Goal: Transaction & Acquisition: Purchase product/service

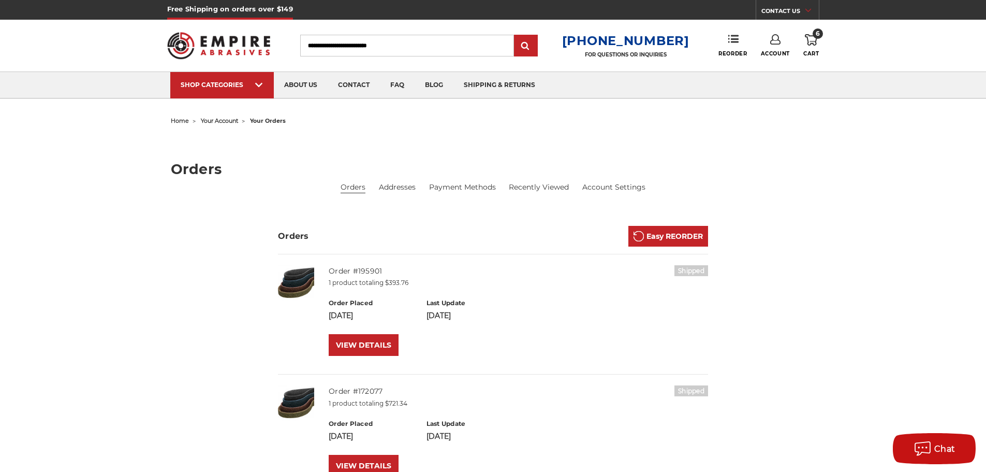
click at [768, 50] on link "Account" at bounding box center [775, 45] width 29 height 23
click at [767, 88] on link "Sign Out" at bounding box center [775, 88] width 74 height 20
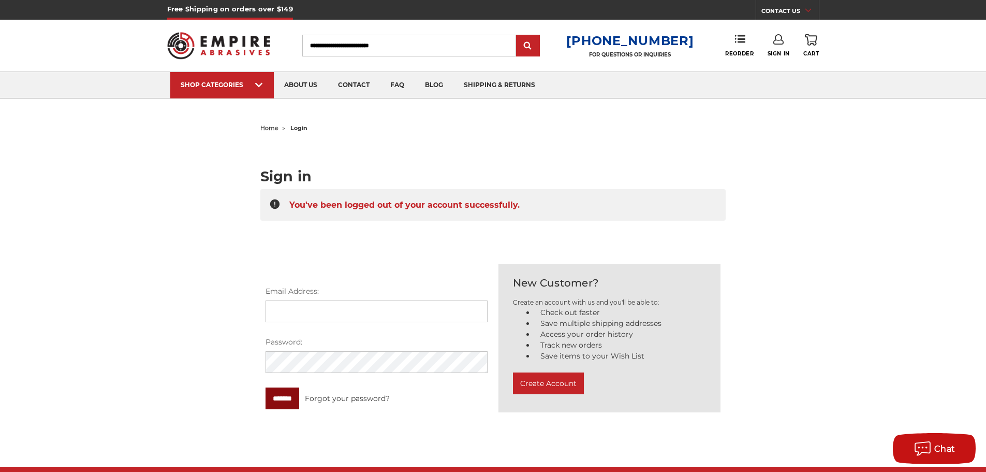
type input "**********"
click at [286, 395] on input "*******" at bounding box center [283, 398] width 34 height 22
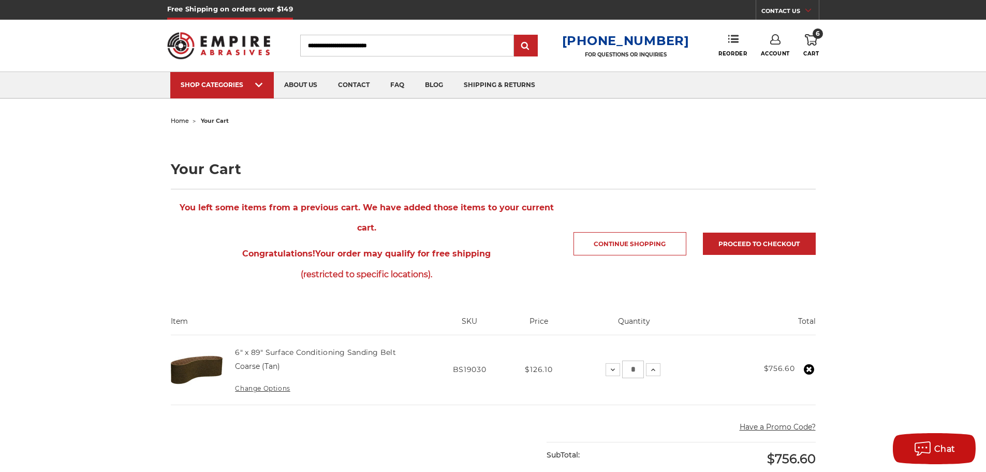
click at [387, 45] on input "Search" at bounding box center [407, 46] width 214 height 22
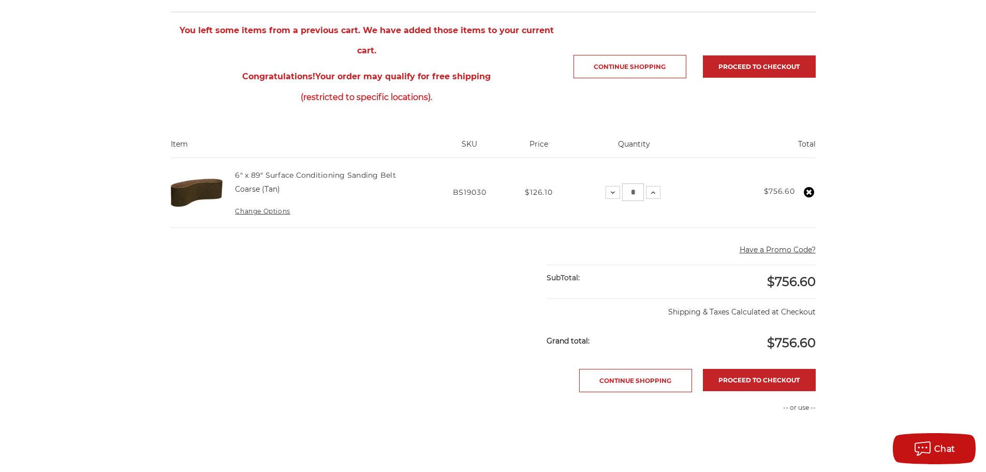
scroll to position [207, 0]
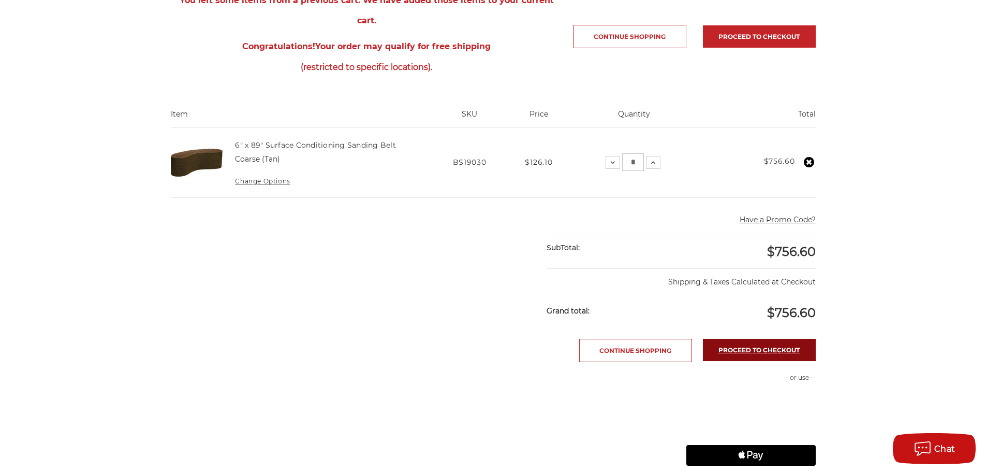
click at [736, 339] on link "Proceed to checkout" at bounding box center [759, 350] width 113 height 22
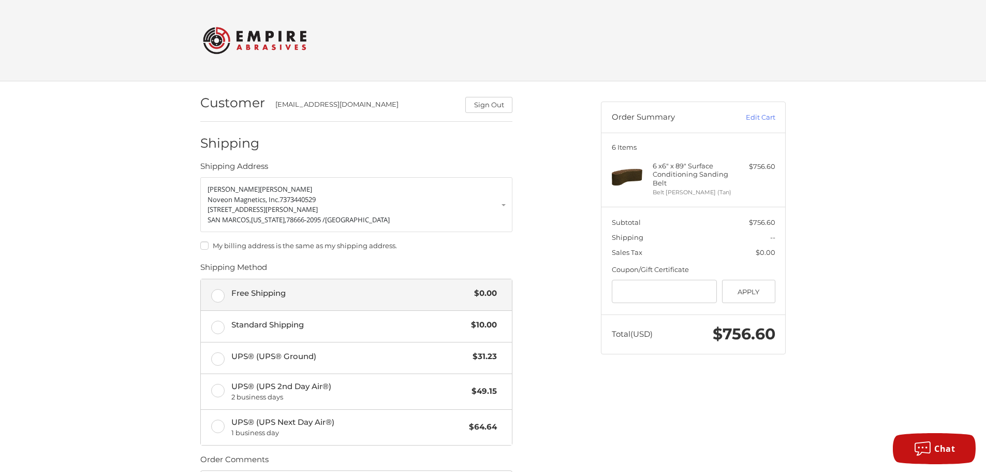
click at [217, 292] on label "Free Shipping $0.00" at bounding box center [356, 294] width 311 height 31
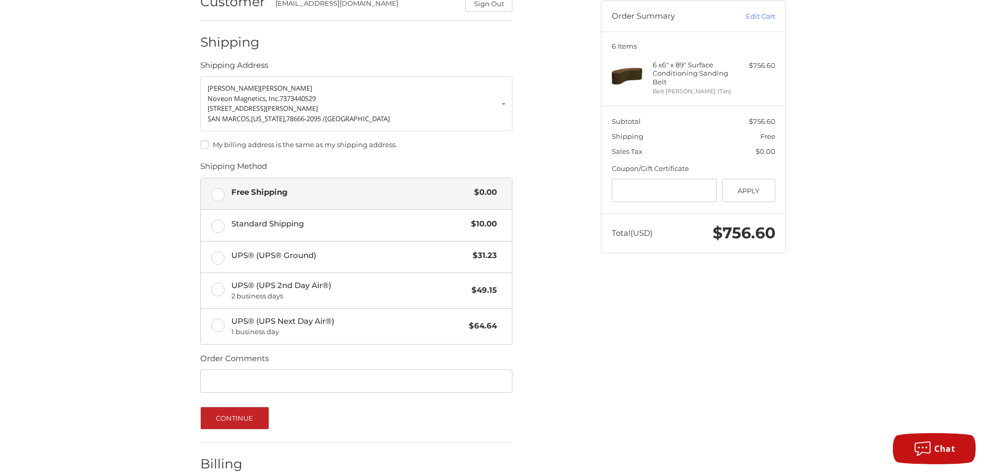
scroll to position [5, 0]
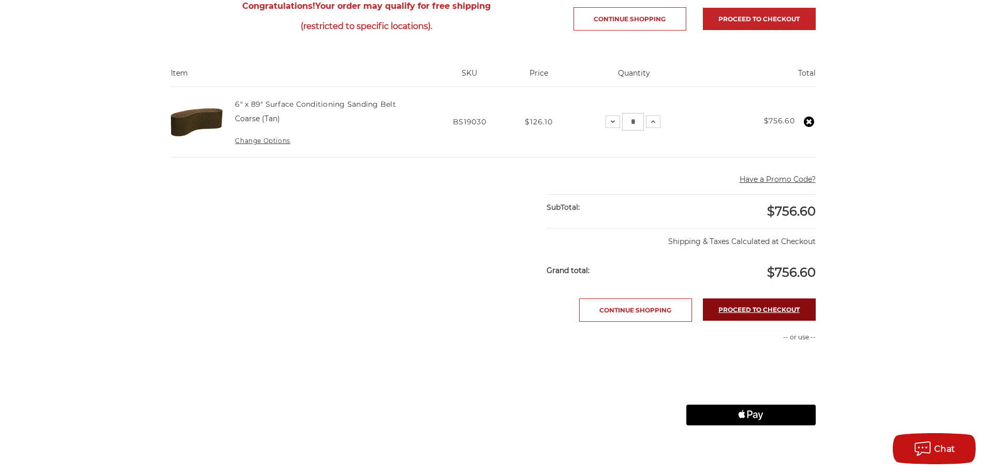
click at [751, 312] on link "Proceed to checkout" at bounding box center [759, 309] width 113 height 22
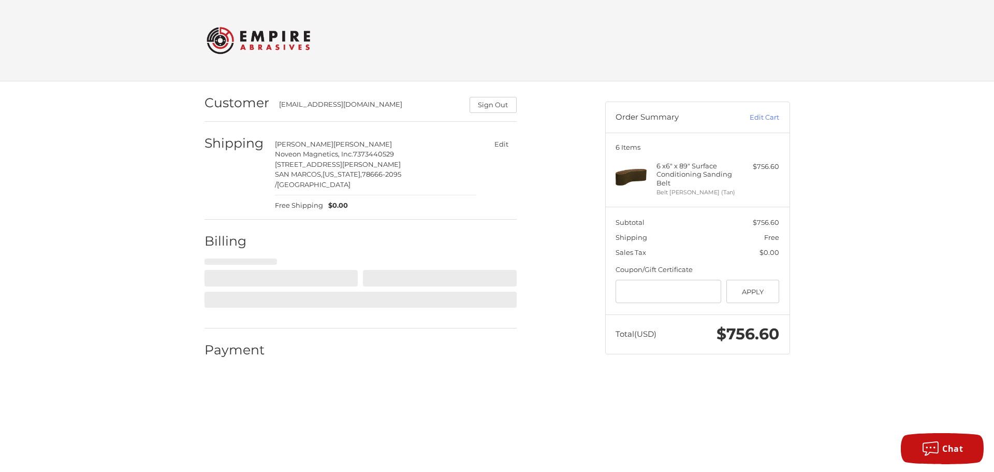
select select "**"
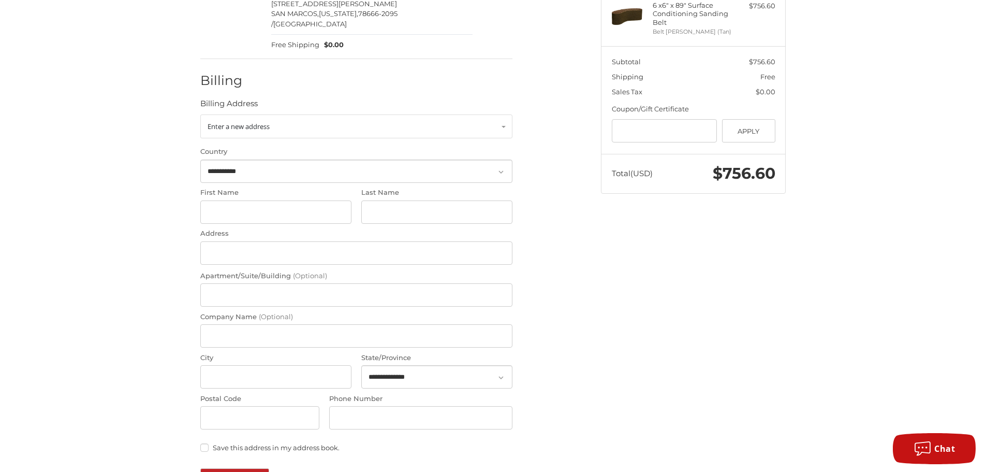
scroll to position [104, 0]
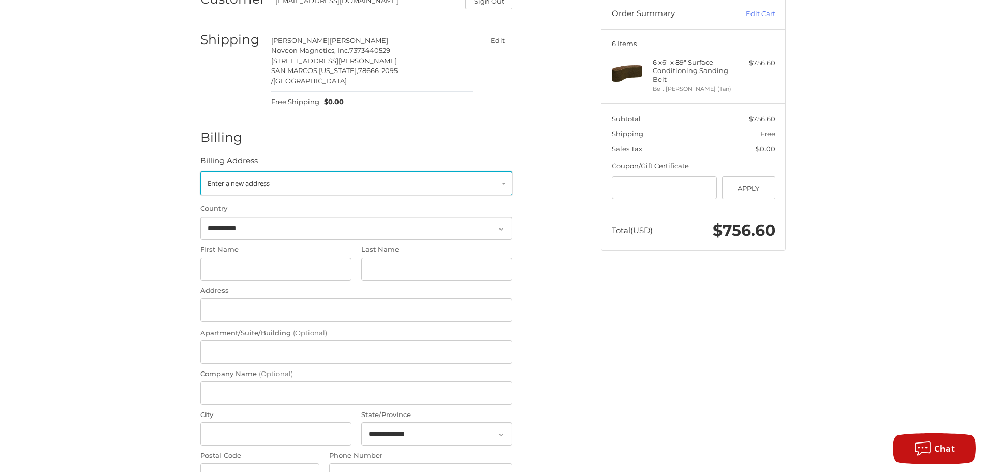
click at [502, 173] on link "Enter a new address" at bounding box center [356, 183] width 312 height 24
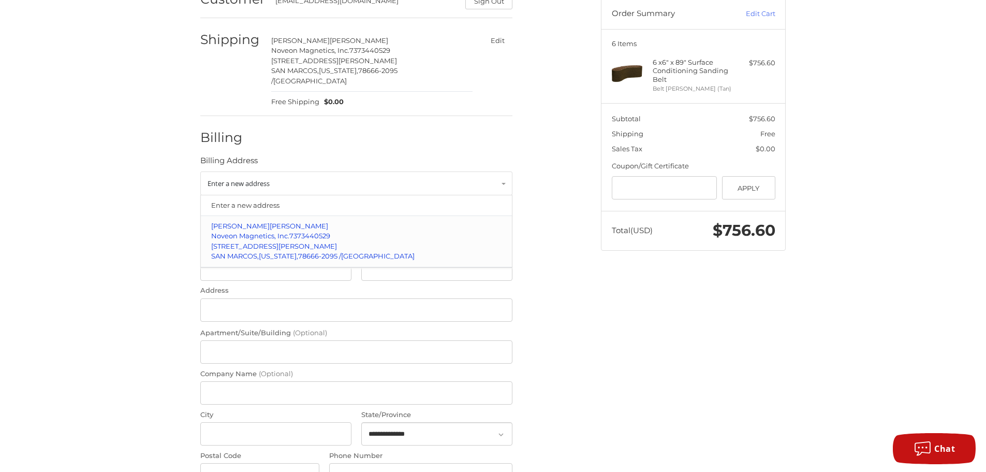
click at [287, 231] on span "Noveon Magnetics, Inc." at bounding box center [250, 235] width 78 height 8
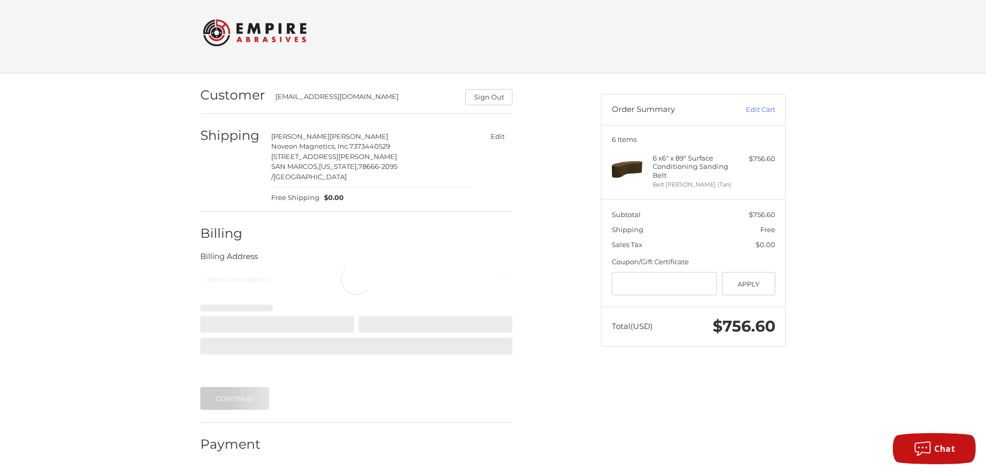
scroll to position [0, 0]
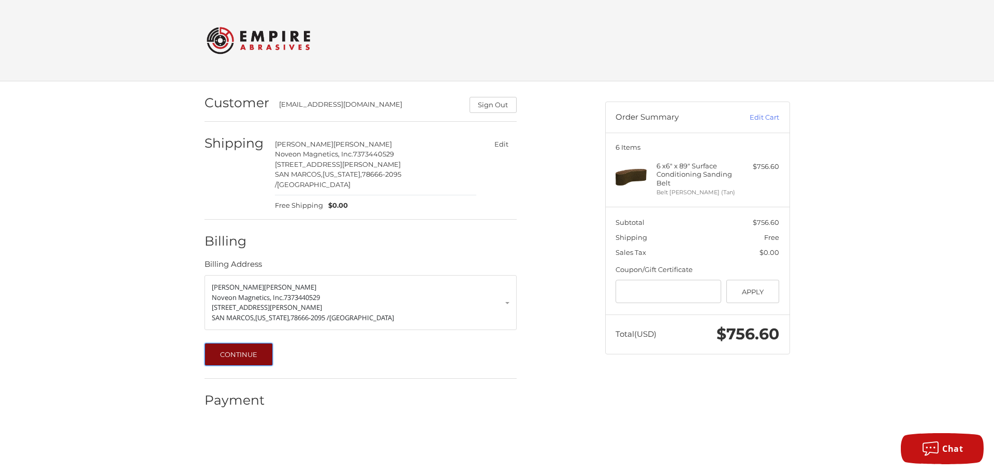
click at [238, 349] on button "Continue" at bounding box center [239, 354] width 69 height 23
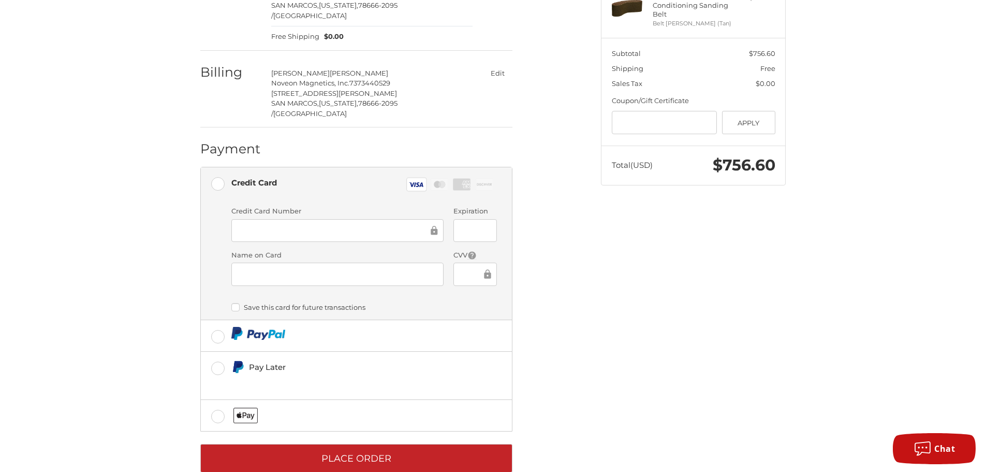
scroll to position [172, 0]
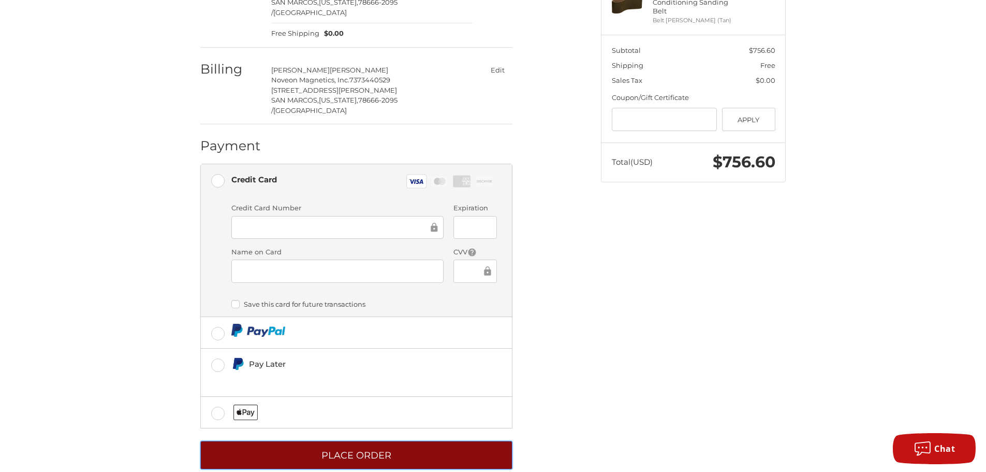
click at [384, 441] on button "Place Order" at bounding box center [356, 455] width 312 height 28
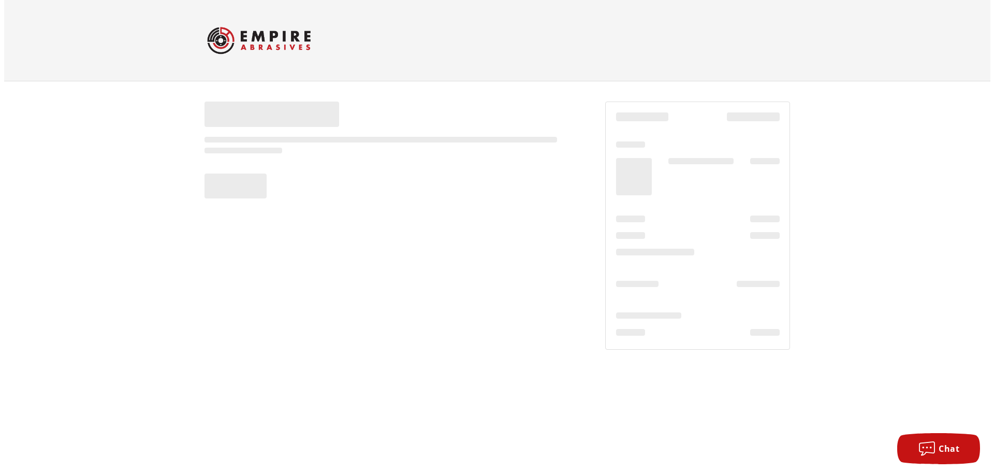
scroll to position [0, 0]
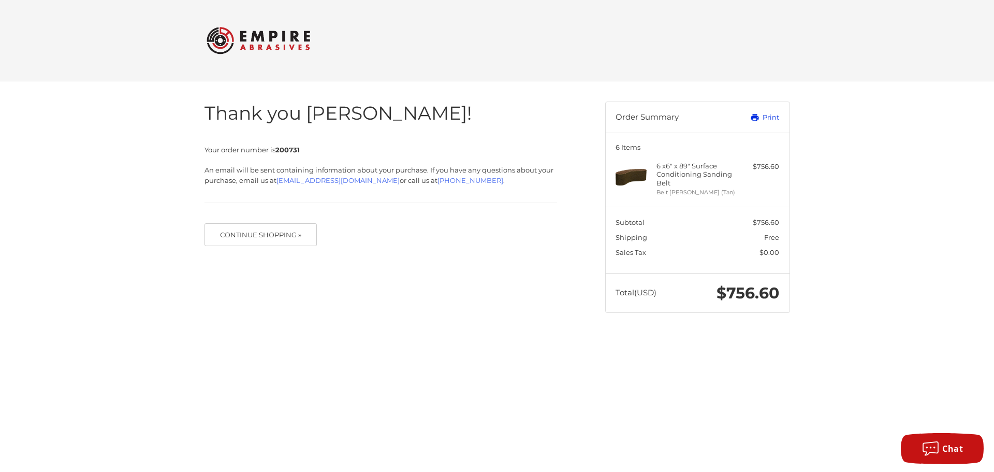
click at [769, 118] on link "Print" at bounding box center [753, 117] width 51 height 10
